Goal: Information Seeking & Learning: Learn about a topic

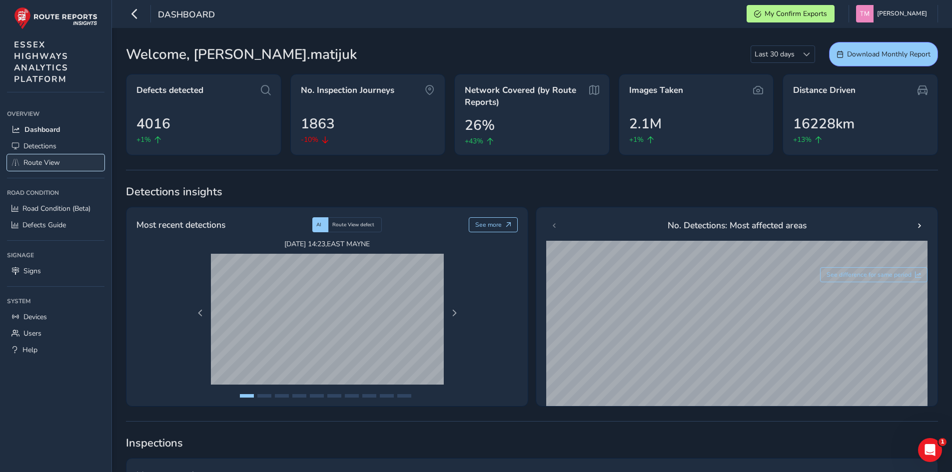
click at [44, 163] on span "Route View" at bounding box center [41, 162] width 36 height 9
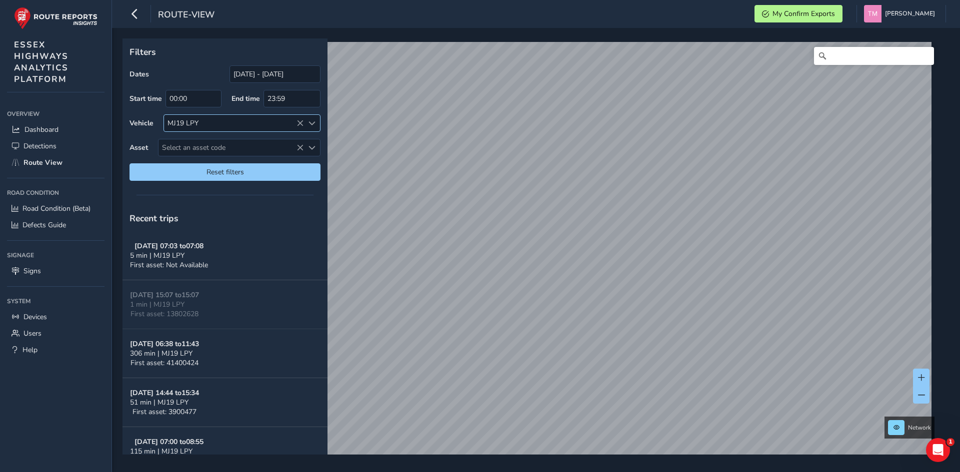
click at [298, 123] on icon at bounding box center [299, 123] width 7 height 7
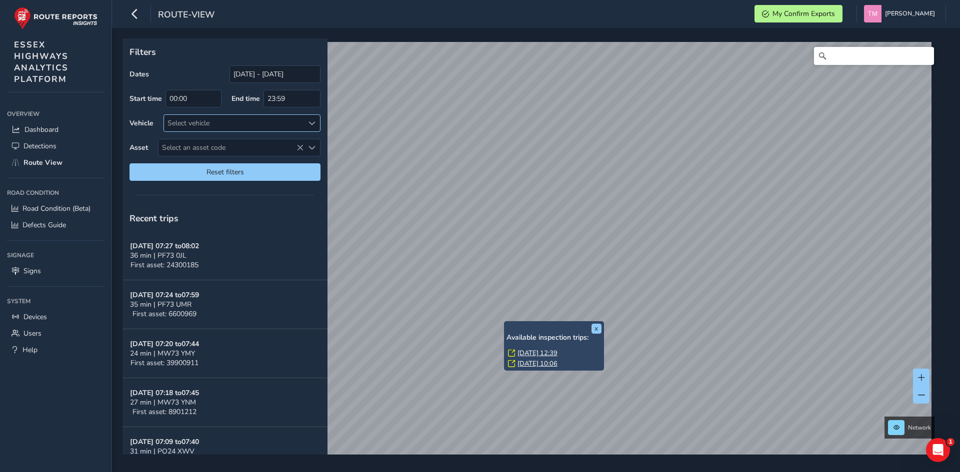
click at [528, 349] on link "[DATE] 12:39" at bounding box center [537, 353] width 40 height 9
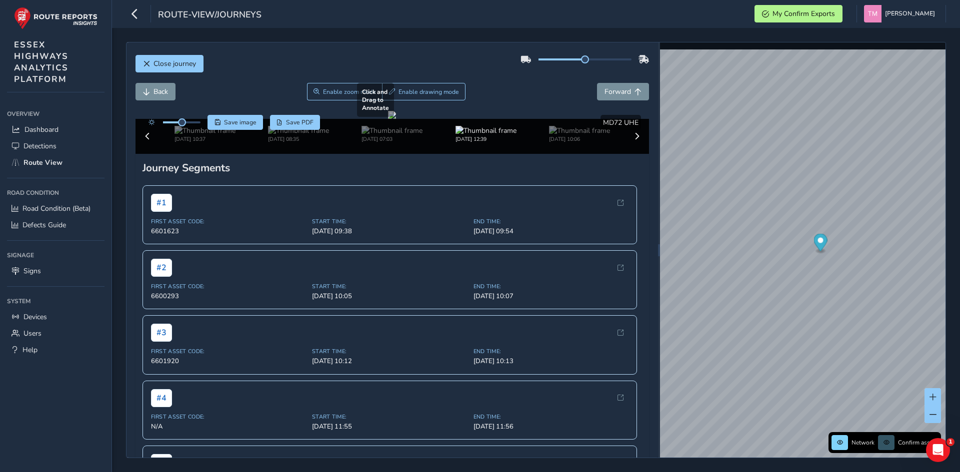
click at [396, 119] on div at bounding box center [392, 115] width 8 height 8
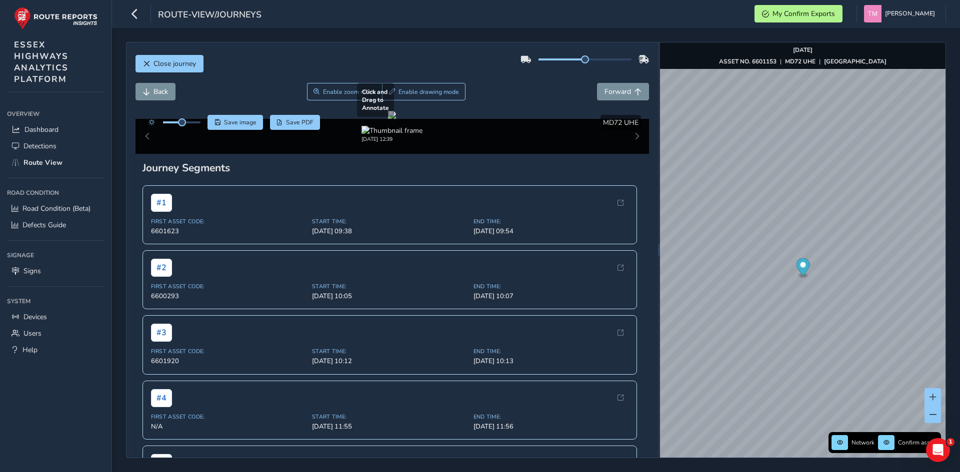
click at [396, 119] on div at bounding box center [392, 115] width 8 height 8
